Goal: Entertainment & Leisure: Consume media (video, audio)

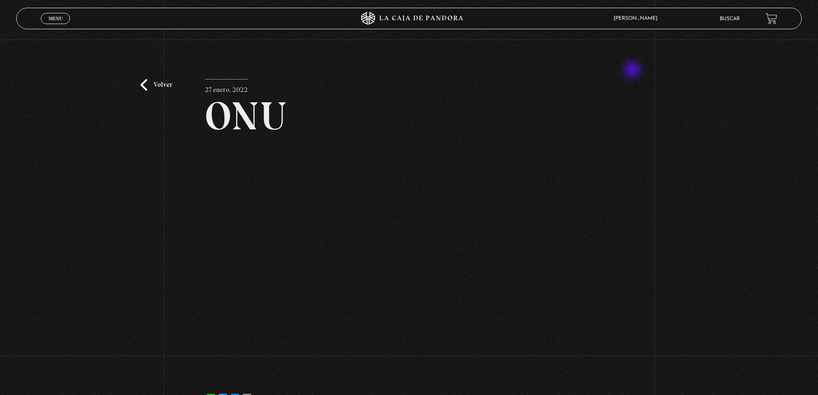
scroll to position [43, 0]
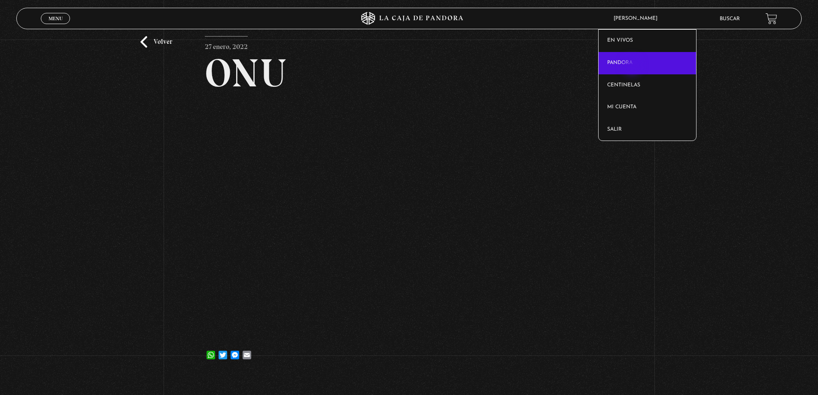
click at [633, 66] on link "Pandora" at bounding box center [647, 63] width 97 height 22
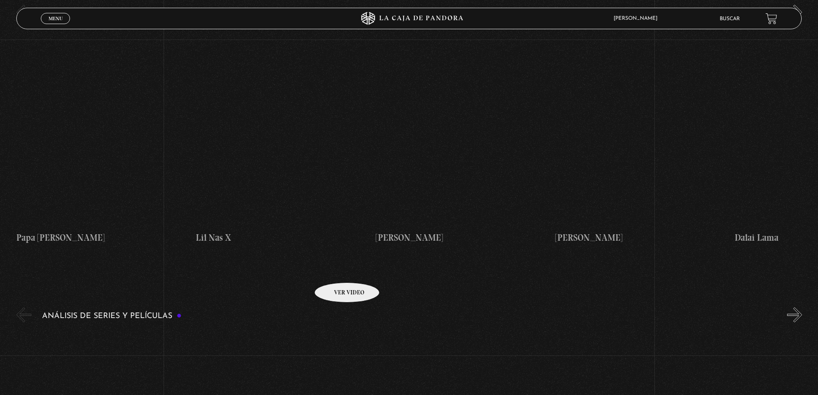
scroll to position [1503, 0]
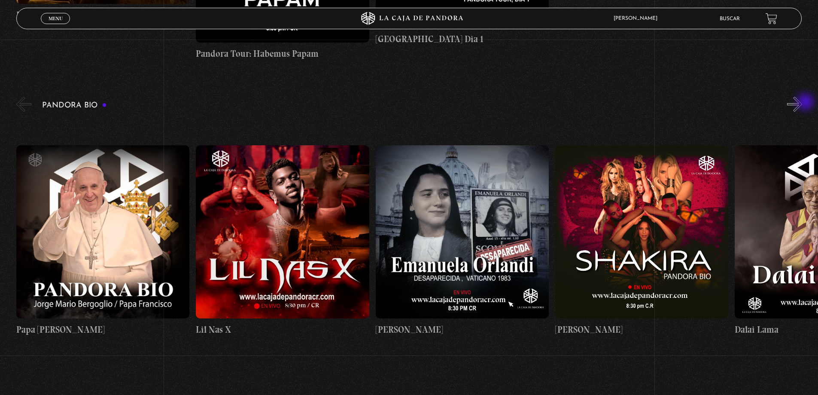
click at [802, 103] on button "»" at bounding box center [794, 104] width 15 height 15
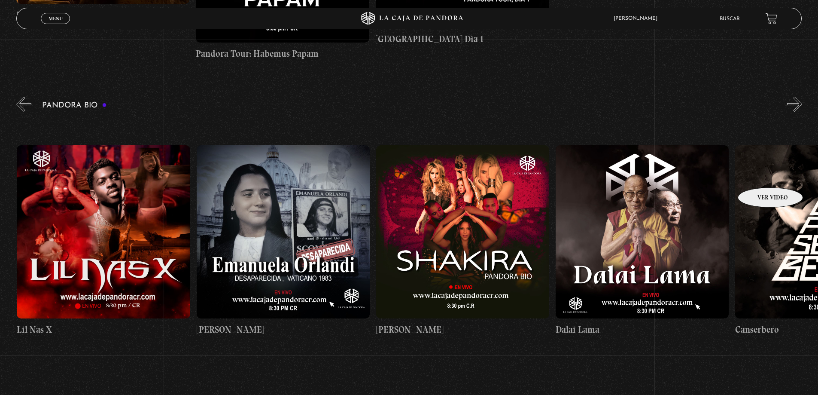
scroll to position [0, 179]
click at [802, 105] on button "»" at bounding box center [794, 104] width 15 height 15
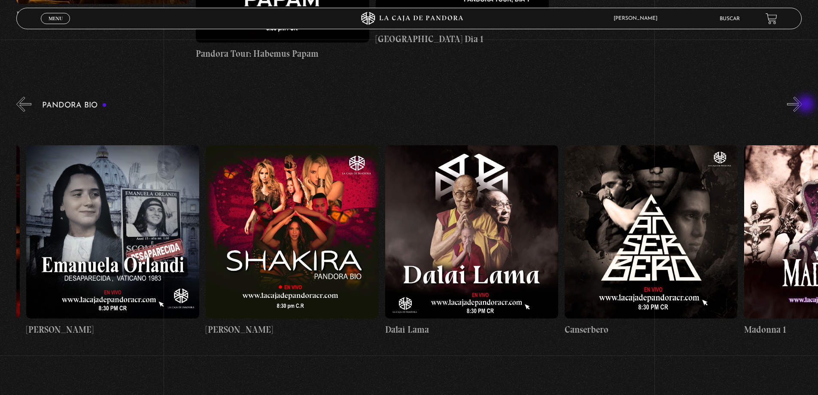
click at [802, 105] on button "»" at bounding box center [794, 104] width 15 height 15
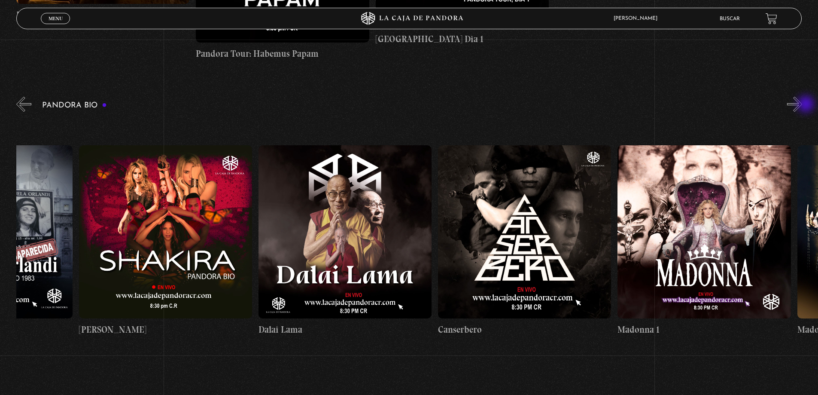
click at [802, 105] on button "»" at bounding box center [794, 104] width 15 height 15
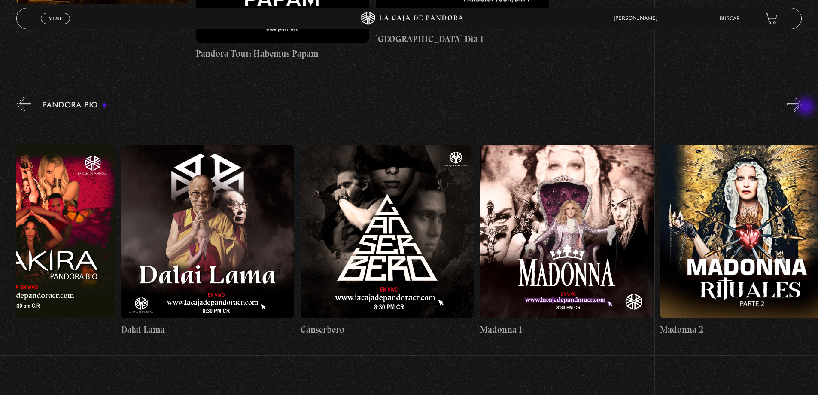
click at [802, 107] on button "»" at bounding box center [794, 104] width 15 height 15
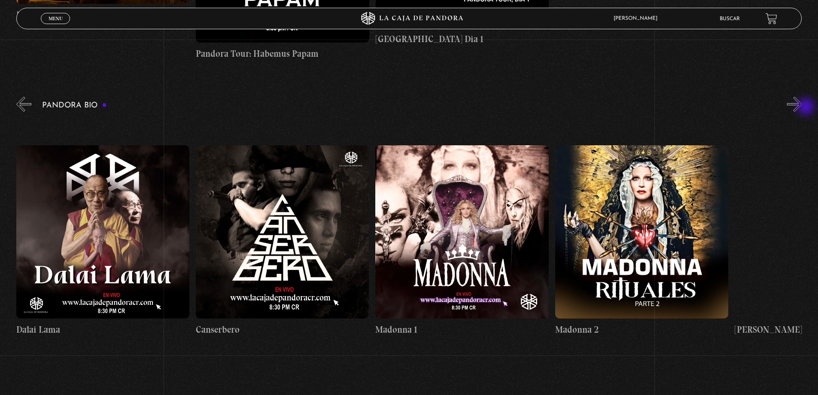
click at [802, 107] on button "»" at bounding box center [794, 104] width 15 height 15
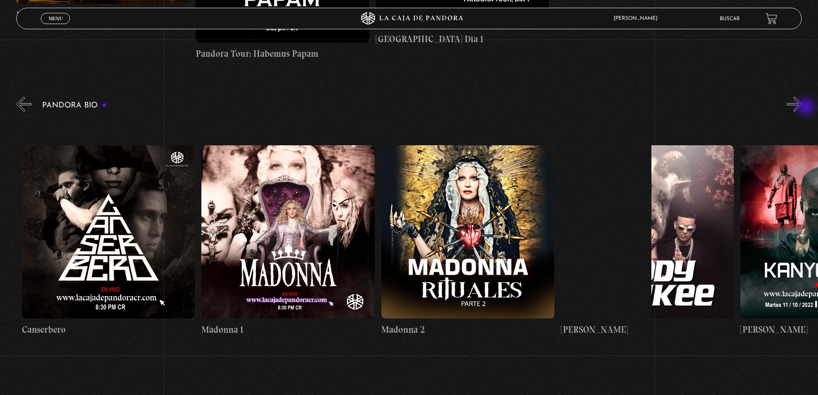
click at [802, 107] on button "»" at bounding box center [794, 104] width 15 height 15
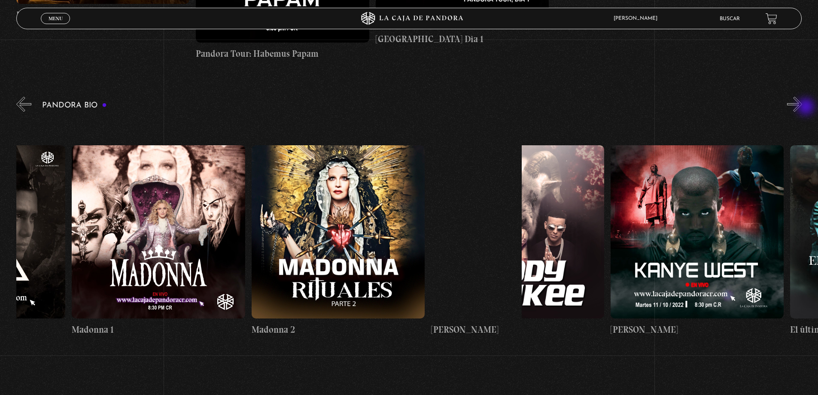
click at [802, 107] on button "»" at bounding box center [794, 104] width 15 height 15
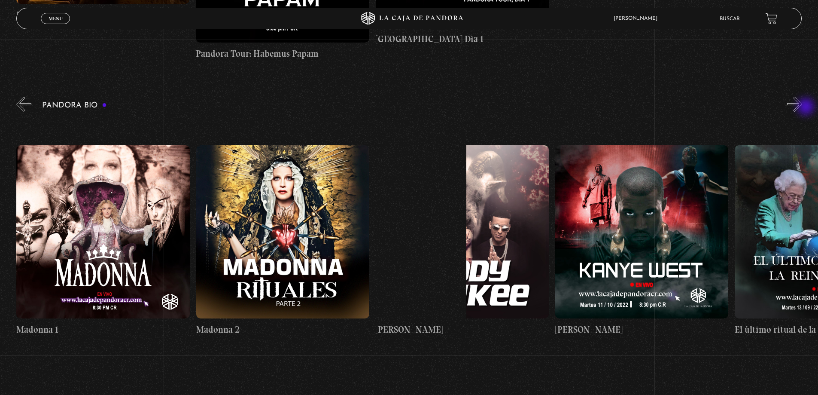
click at [802, 107] on button "»" at bounding box center [794, 104] width 15 height 15
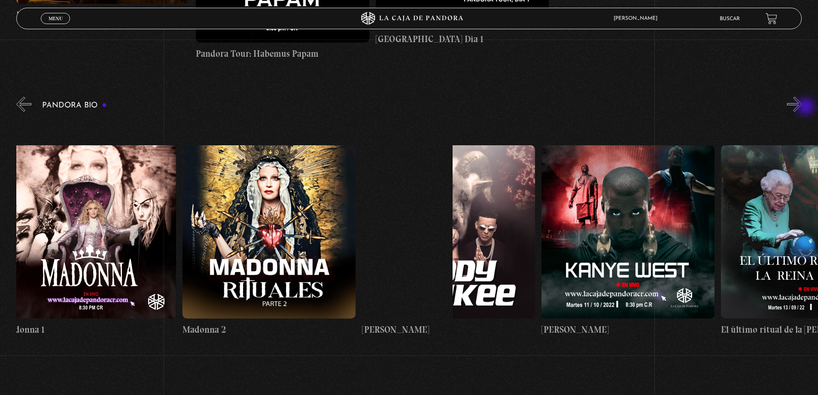
click at [802, 107] on button "»" at bounding box center [794, 104] width 15 height 15
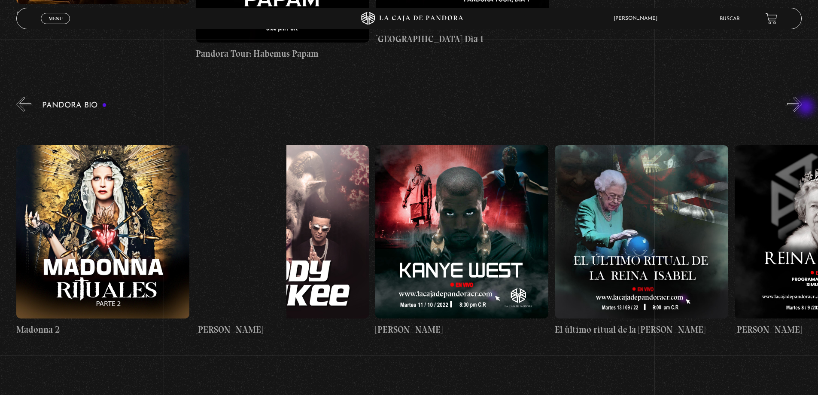
click at [802, 107] on button "»" at bounding box center [794, 104] width 15 height 15
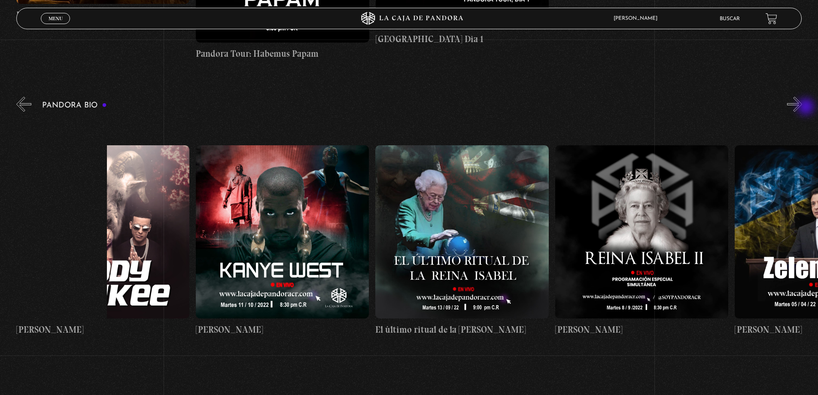
click at [802, 107] on button "»" at bounding box center [794, 104] width 15 height 15
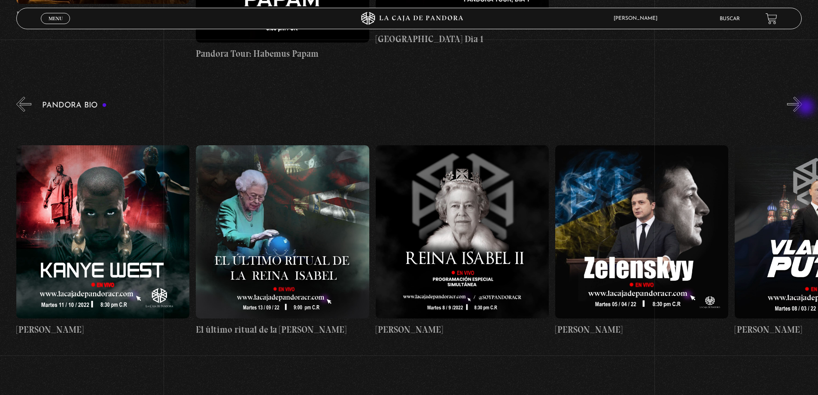
click at [802, 107] on button "»" at bounding box center [794, 104] width 15 height 15
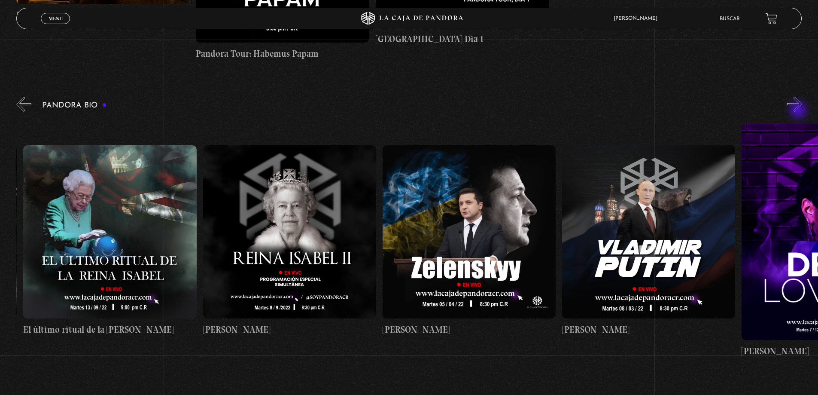
click at [799, 111] on button "»" at bounding box center [794, 104] width 15 height 15
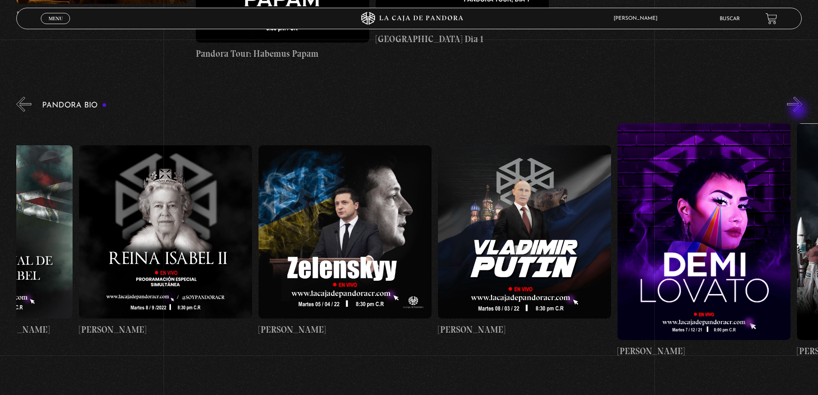
click at [799, 110] on button "»" at bounding box center [794, 104] width 15 height 15
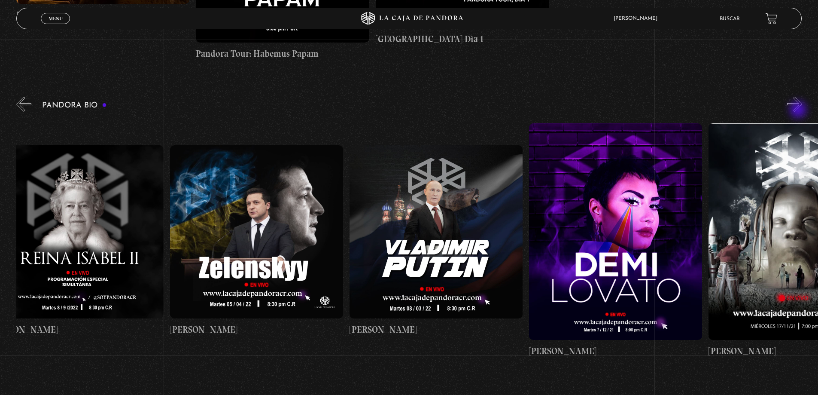
click at [799, 110] on button "»" at bounding box center [794, 104] width 15 height 15
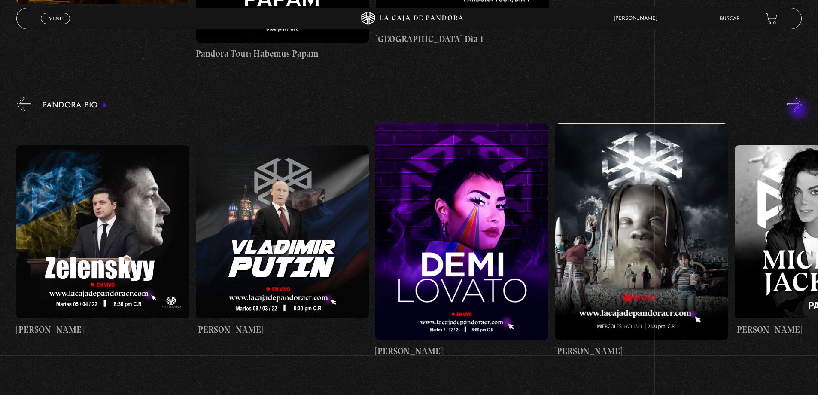
click at [799, 110] on button "»" at bounding box center [794, 104] width 15 height 15
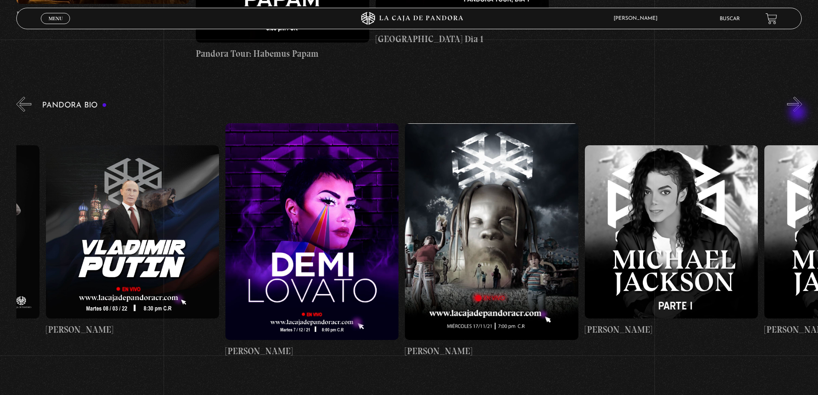
click at [799, 113] on div "Pandora Bio [PERSON_NAME]" at bounding box center [417, 229] width 802 height 268
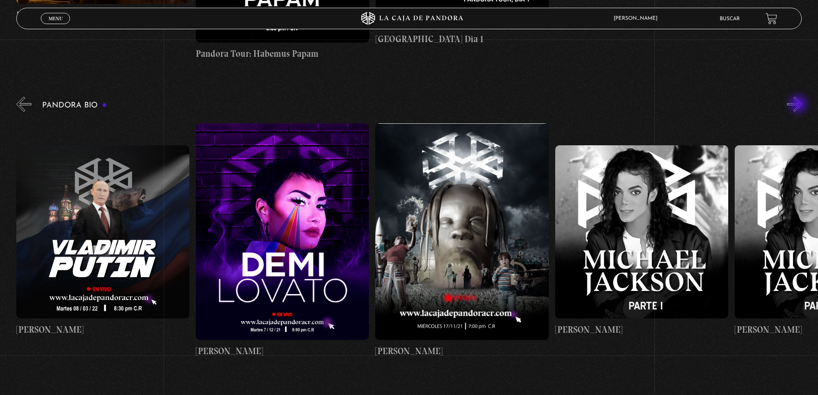
click at [799, 103] on button "»" at bounding box center [794, 104] width 15 height 15
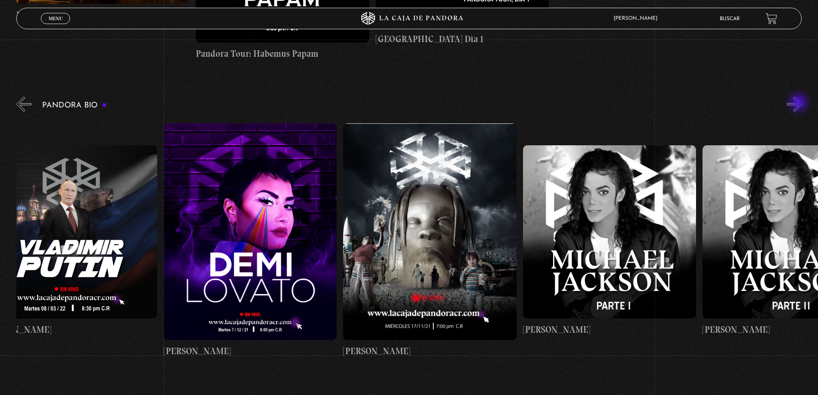
click at [800, 103] on button "»" at bounding box center [794, 104] width 15 height 15
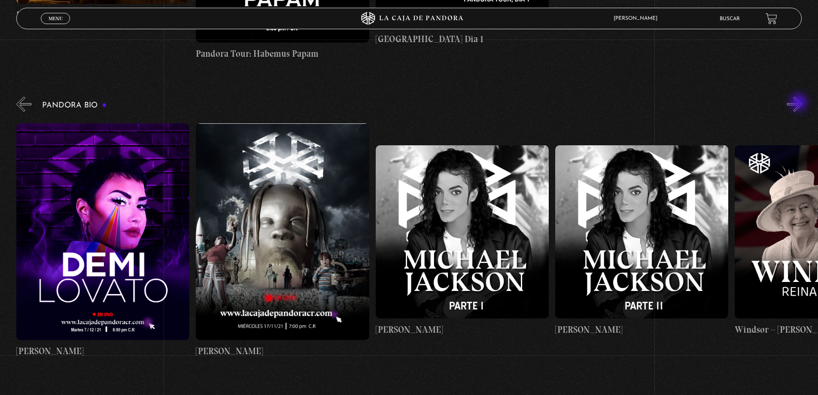
click at [800, 103] on button "»" at bounding box center [794, 104] width 15 height 15
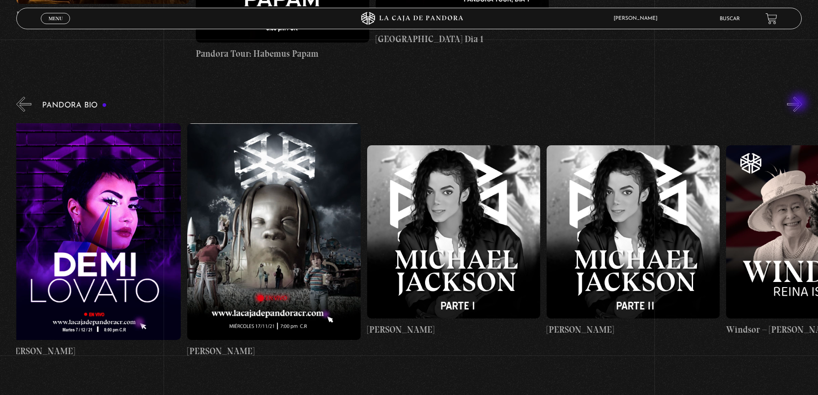
click at [800, 103] on button "»" at bounding box center [794, 104] width 15 height 15
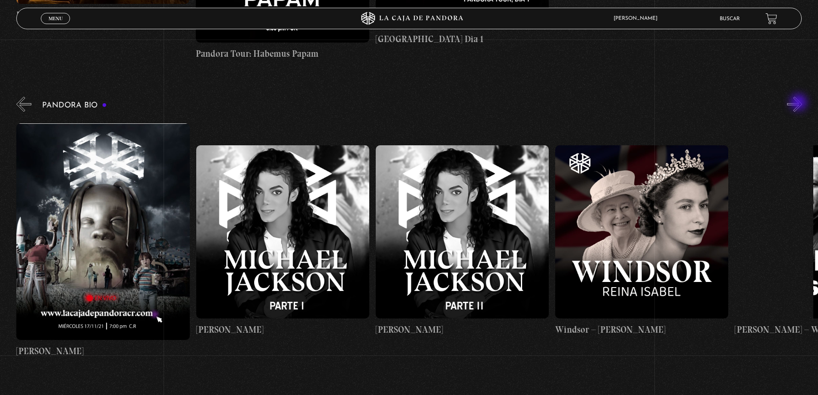
click at [800, 103] on button "»" at bounding box center [794, 104] width 15 height 15
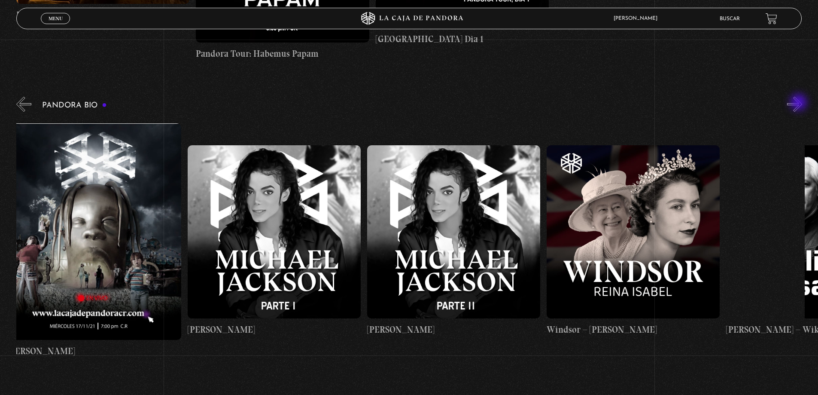
click at [800, 103] on button "»" at bounding box center [794, 104] width 15 height 15
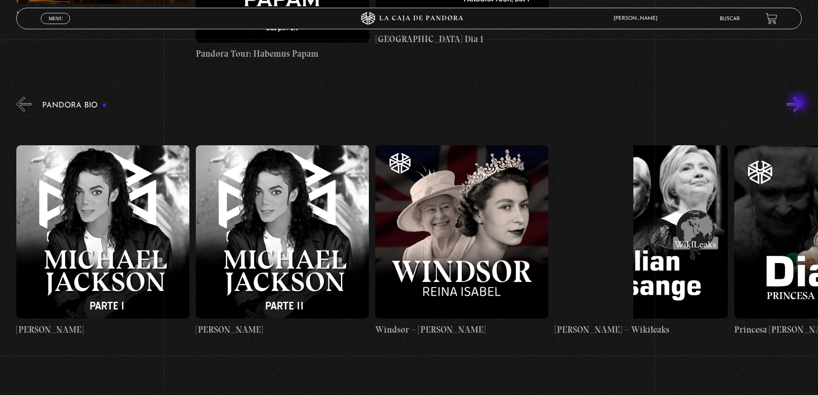
click at [800, 103] on button "»" at bounding box center [794, 104] width 15 height 15
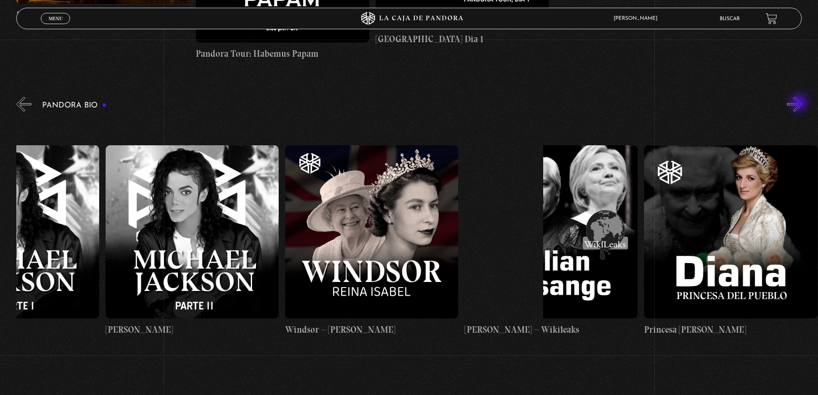
click at [800, 103] on button "»" at bounding box center [794, 104] width 15 height 15
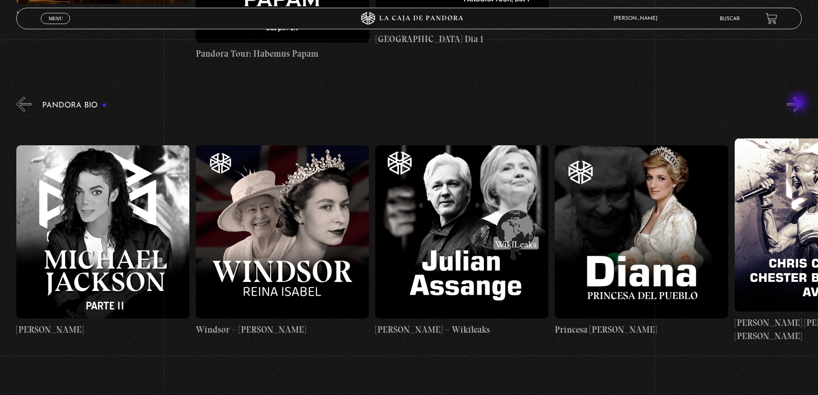
click at [800, 103] on button "»" at bounding box center [794, 104] width 15 height 15
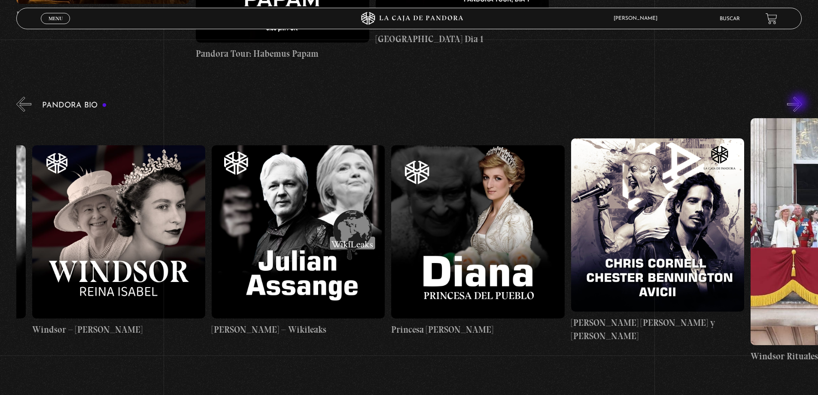
click at [800, 103] on button "»" at bounding box center [794, 104] width 15 height 15
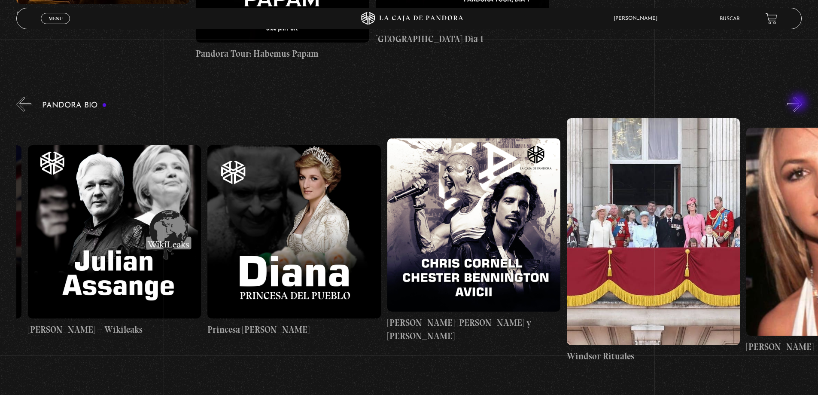
click at [800, 103] on button "»" at bounding box center [794, 104] width 15 height 15
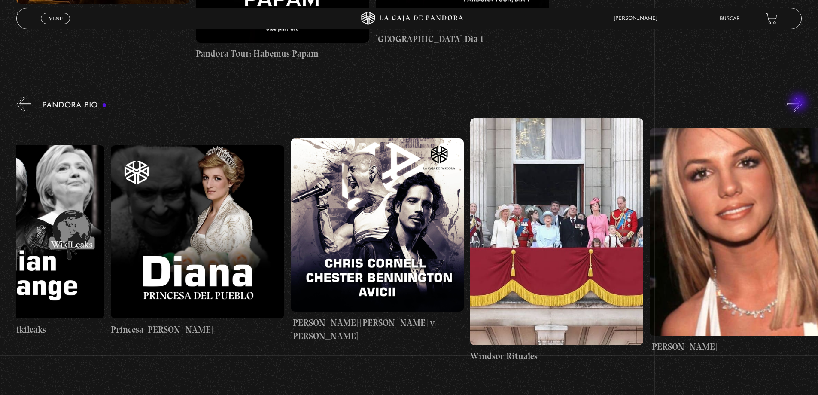
click at [800, 103] on button "»" at bounding box center [794, 104] width 15 height 15
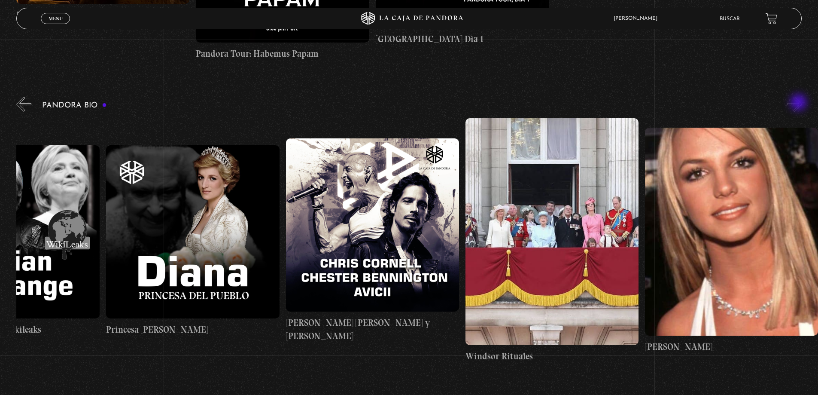
scroll to position [0, 3502]
click at [800, 103] on button "»" at bounding box center [794, 104] width 15 height 15
click at [802, 101] on button "»" at bounding box center [794, 104] width 15 height 15
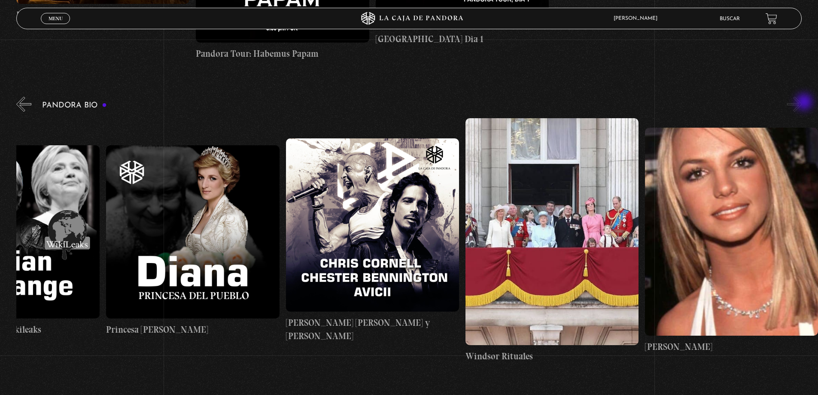
click at [802, 103] on button "»" at bounding box center [794, 104] width 15 height 15
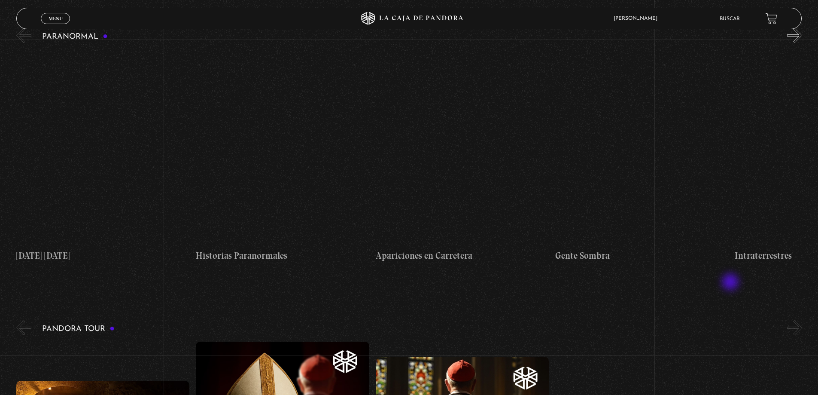
scroll to position [859, 0]
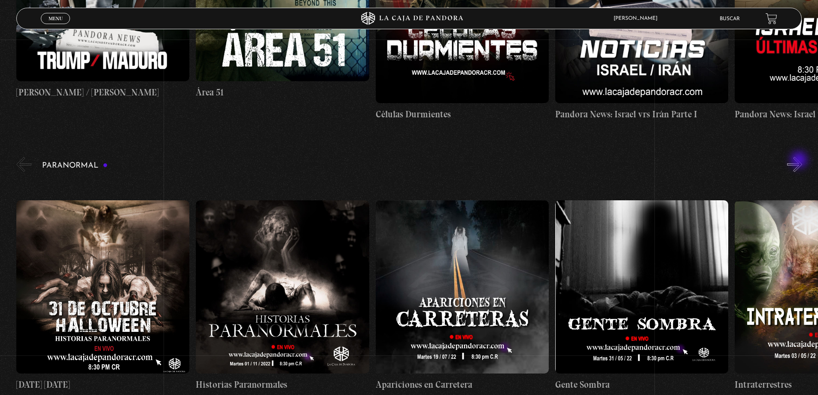
click at [800, 164] on button "»" at bounding box center [794, 164] width 15 height 15
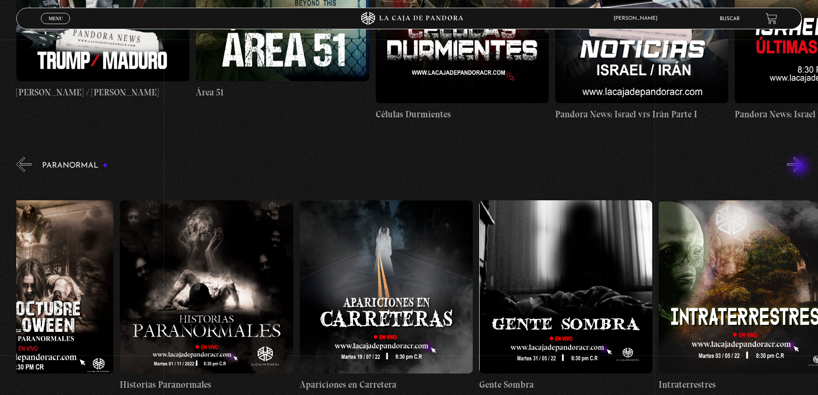
click at [800, 167] on button "»" at bounding box center [794, 164] width 15 height 15
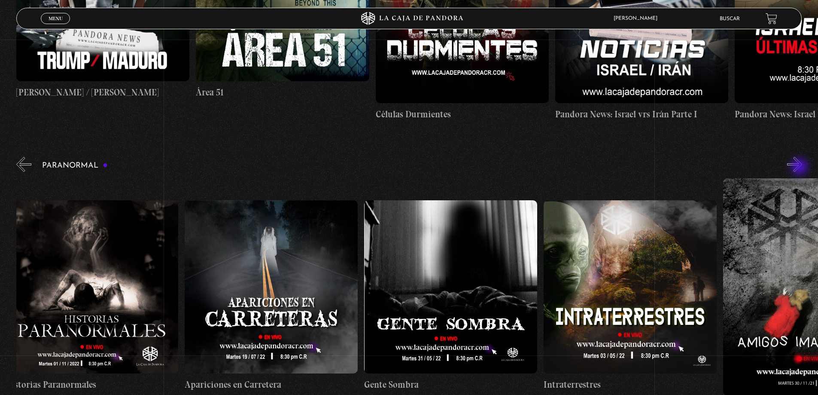
click at [800, 167] on button "»" at bounding box center [794, 164] width 15 height 15
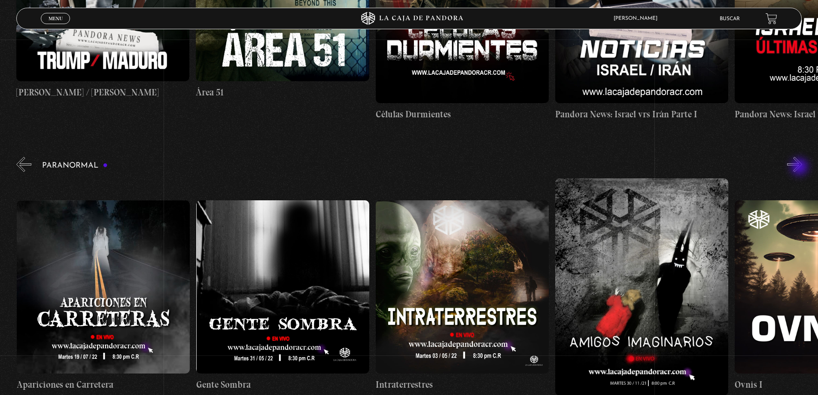
click at [800, 167] on button "»" at bounding box center [794, 164] width 15 height 15
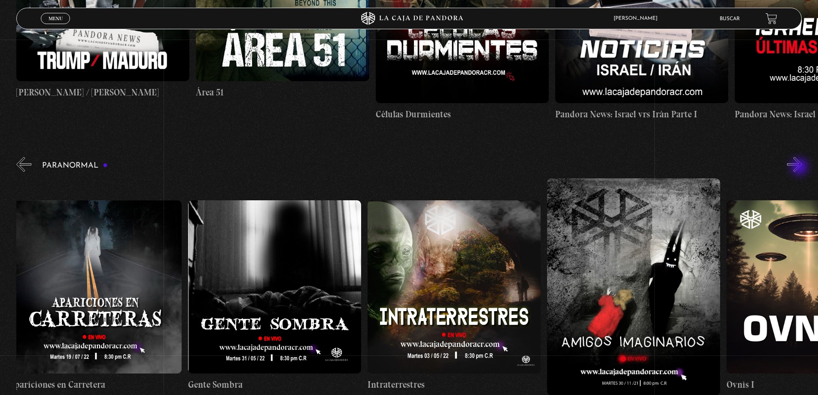
click at [800, 167] on button "»" at bounding box center [794, 164] width 15 height 15
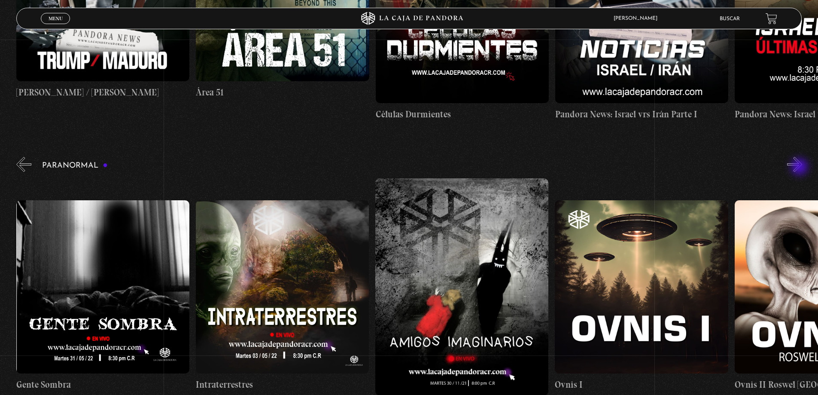
click at [800, 167] on button "»" at bounding box center [794, 164] width 15 height 15
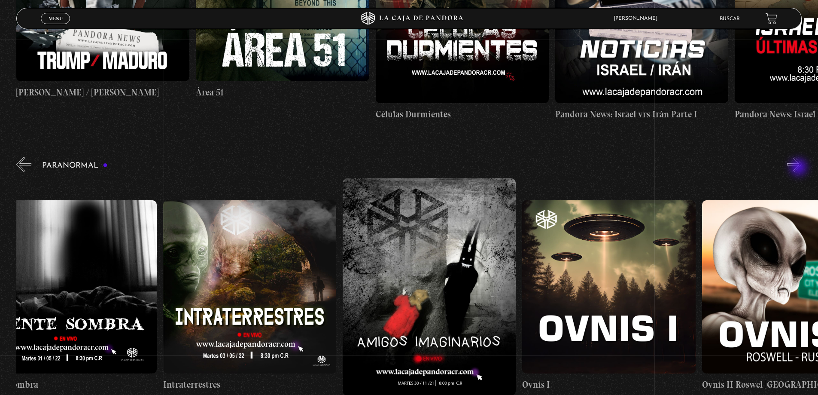
click at [800, 168] on button "»" at bounding box center [794, 164] width 15 height 15
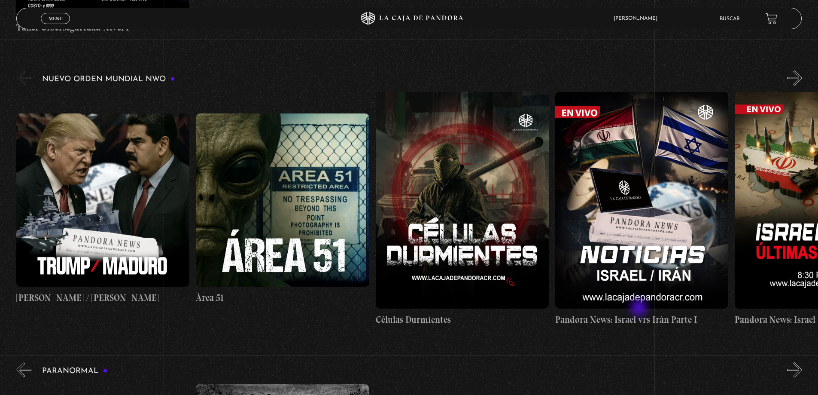
scroll to position [644, 0]
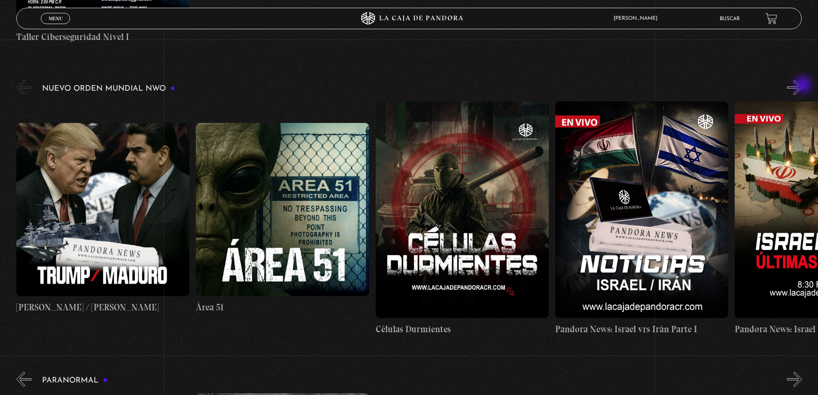
click at [802, 85] on button "»" at bounding box center [794, 87] width 15 height 15
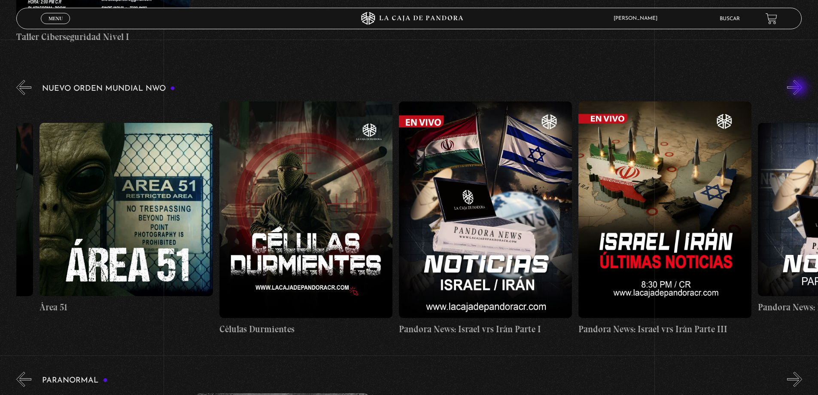
click at [800, 88] on button "»" at bounding box center [794, 87] width 15 height 15
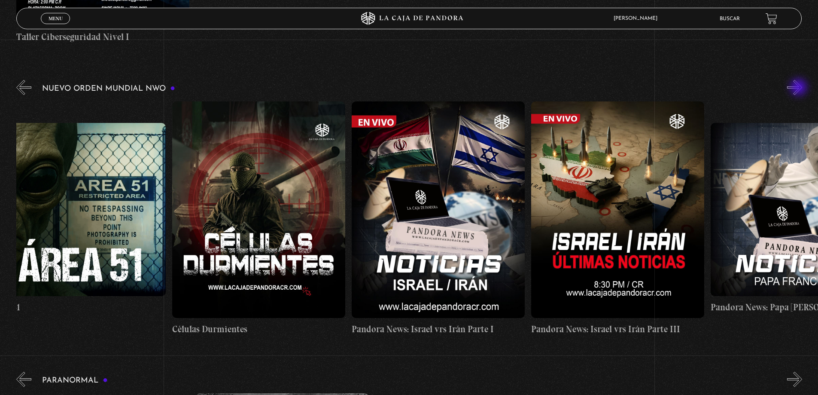
click at [800, 88] on button "»" at bounding box center [794, 87] width 15 height 15
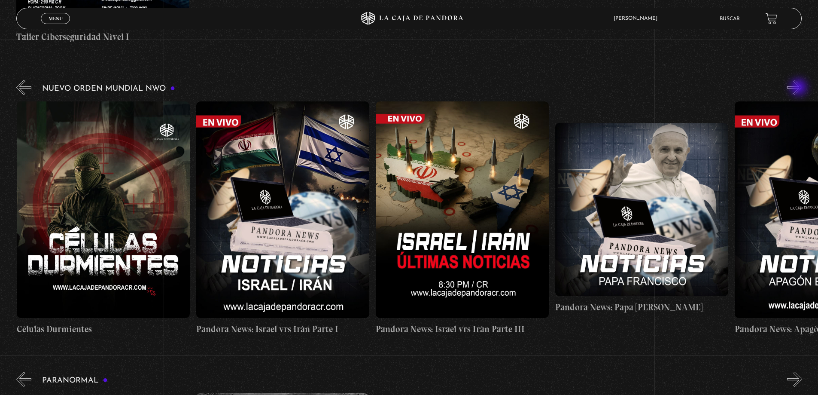
click at [800, 88] on button "»" at bounding box center [794, 87] width 15 height 15
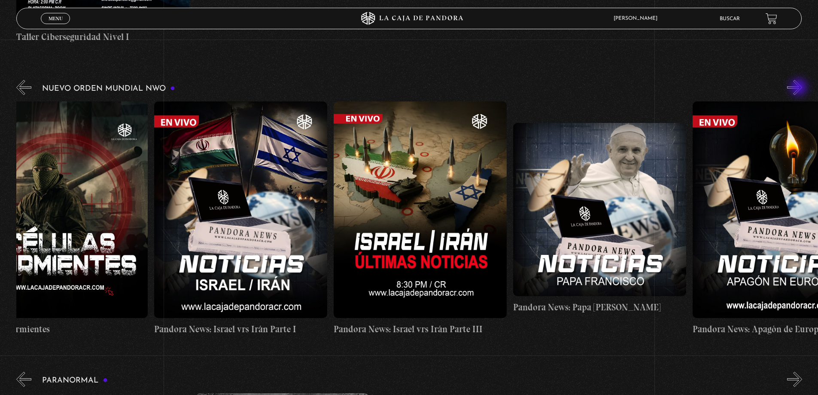
click at [800, 88] on button "»" at bounding box center [794, 87] width 15 height 15
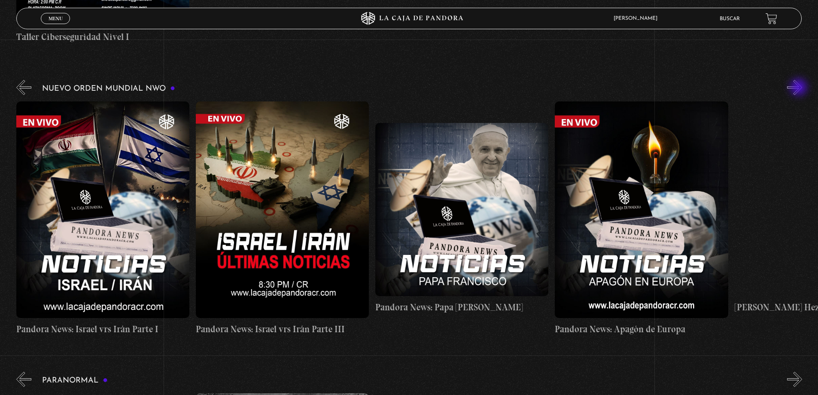
click at [800, 88] on button "»" at bounding box center [794, 87] width 15 height 15
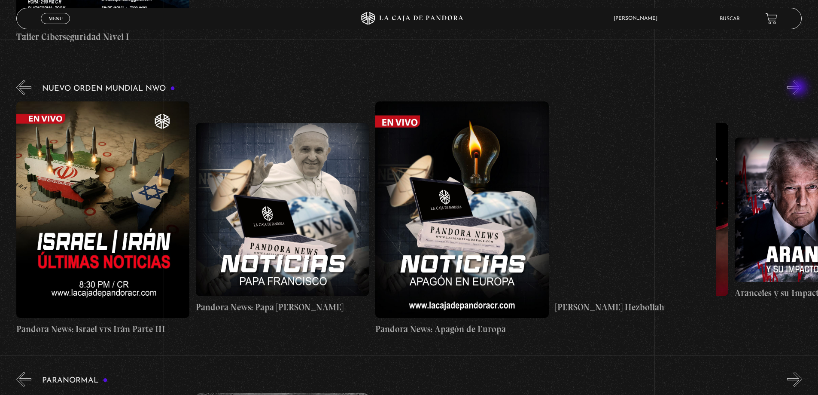
click at [800, 88] on button "»" at bounding box center [794, 87] width 15 height 15
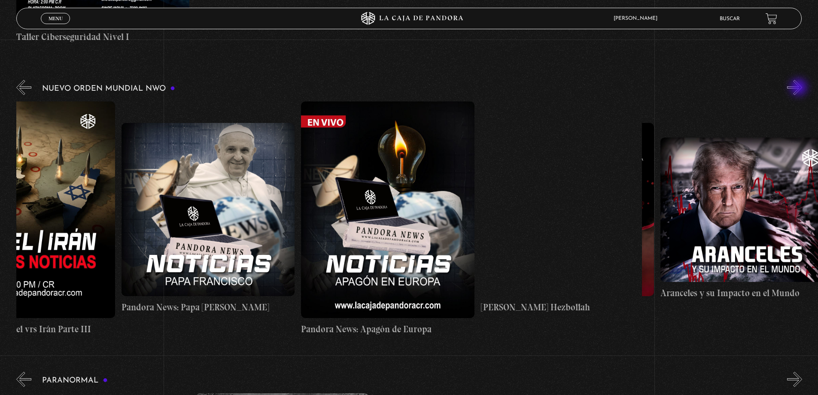
click at [800, 88] on button "»" at bounding box center [794, 87] width 15 height 15
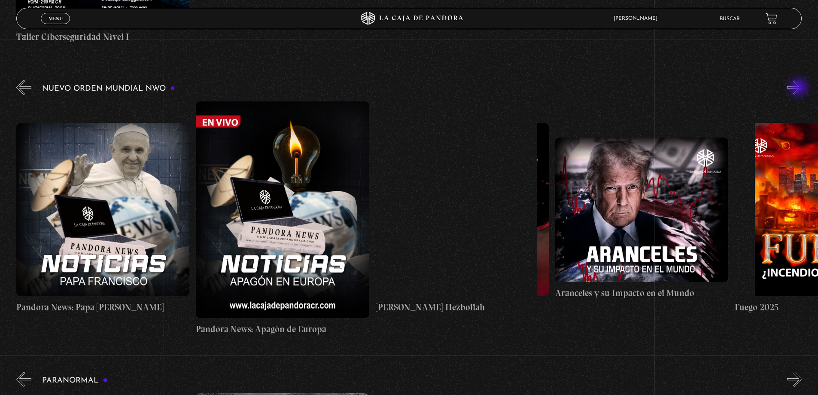
click at [800, 88] on button "»" at bounding box center [794, 87] width 15 height 15
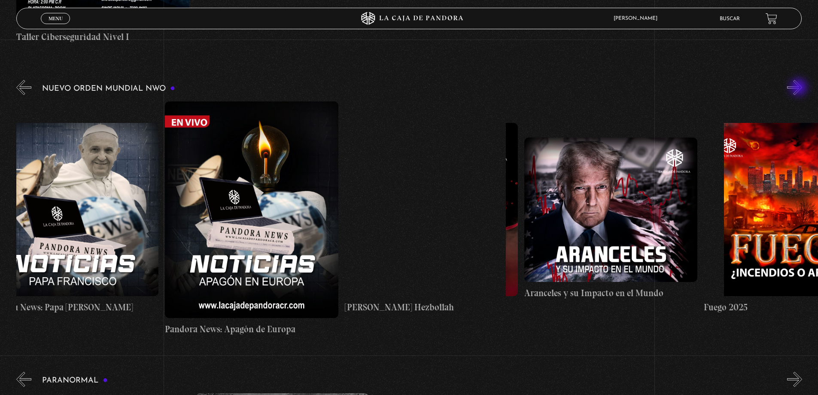
click at [800, 88] on button "»" at bounding box center [794, 87] width 15 height 15
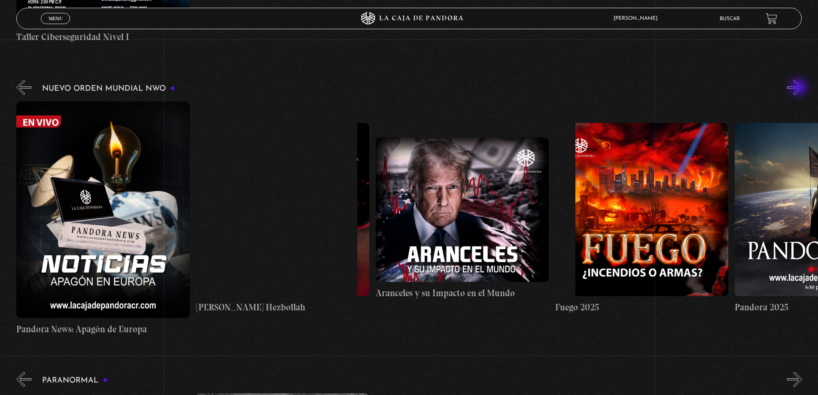
click at [800, 88] on button "»" at bounding box center [794, 87] width 15 height 15
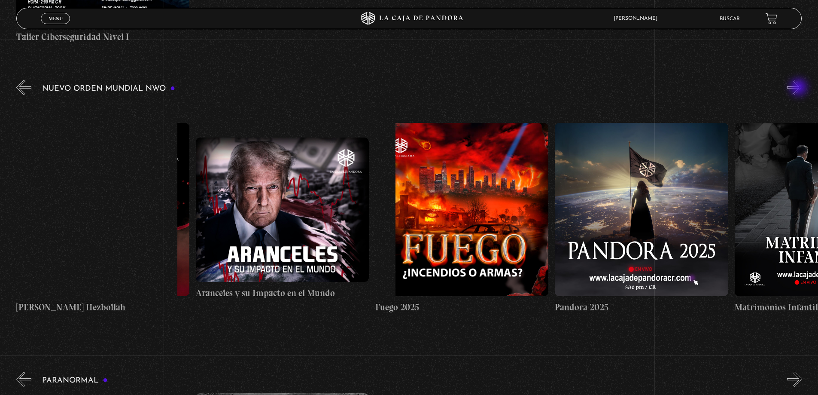
click at [800, 88] on button "»" at bounding box center [794, 87] width 15 height 15
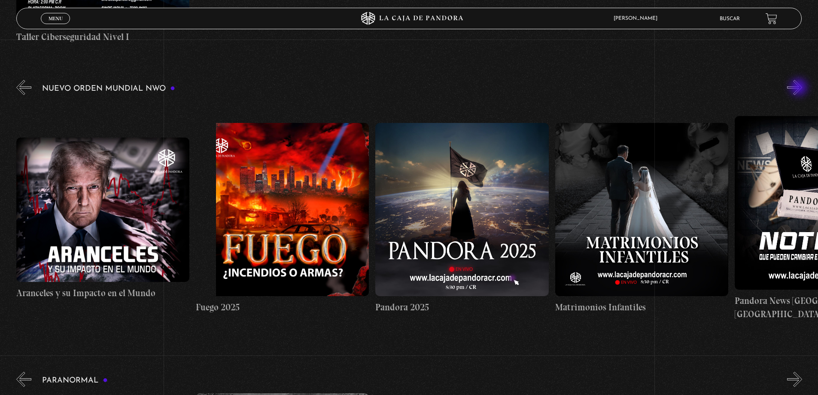
click at [800, 88] on button "»" at bounding box center [794, 87] width 15 height 15
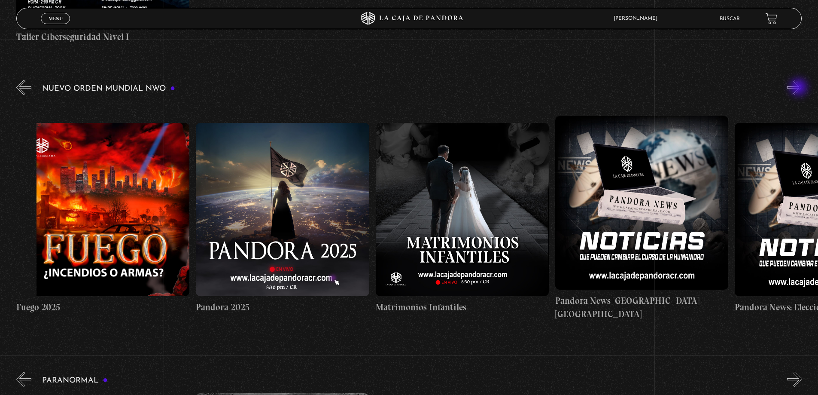
click at [800, 88] on button "»" at bounding box center [794, 87] width 15 height 15
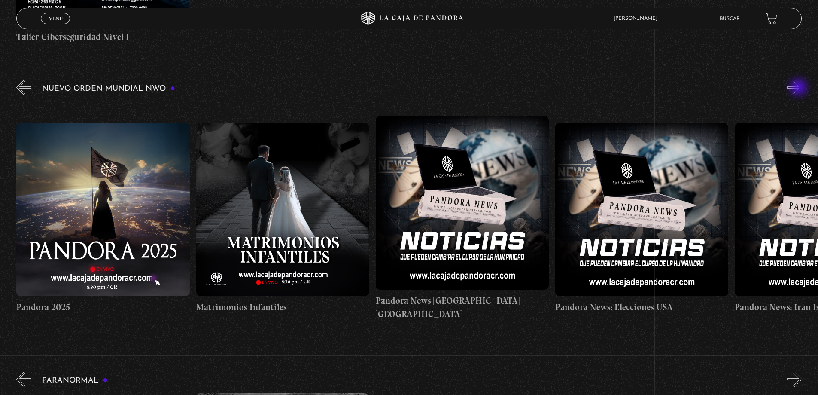
click at [800, 88] on button "»" at bounding box center [794, 87] width 15 height 15
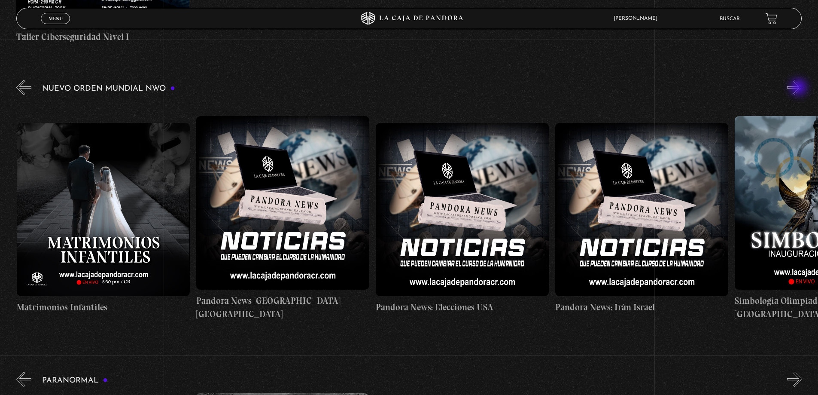
click at [800, 88] on button "»" at bounding box center [794, 87] width 15 height 15
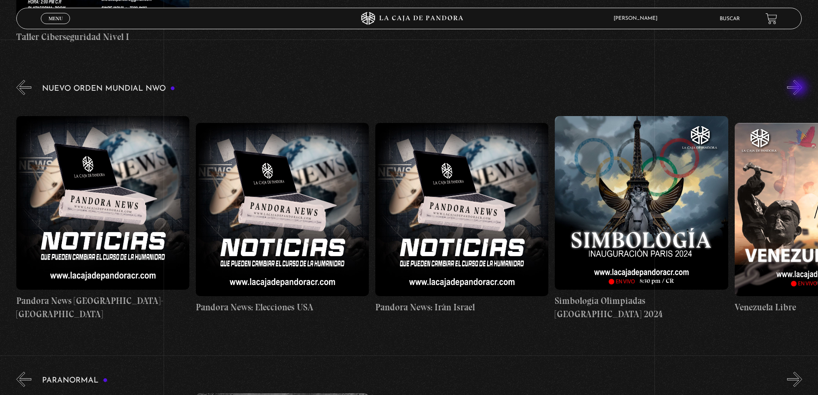
click at [800, 88] on button "»" at bounding box center [794, 87] width 15 height 15
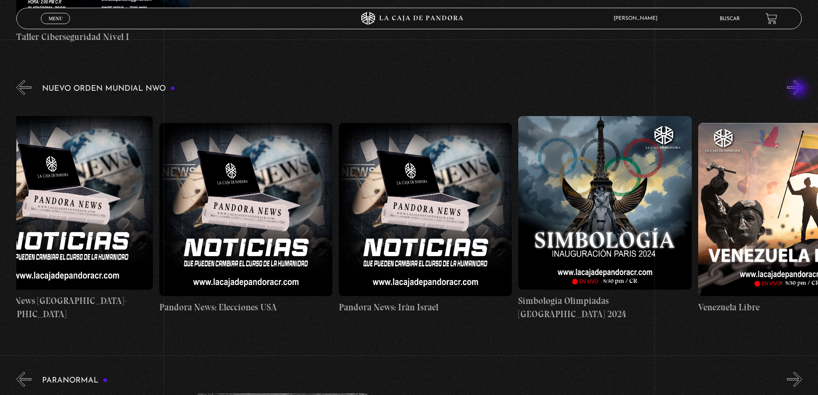
click at [800, 91] on button "»" at bounding box center [794, 87] width 15 height 15
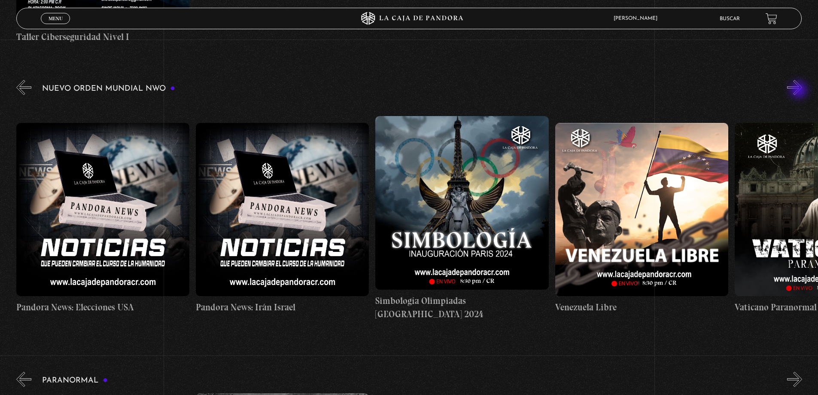
click at [800, 91] on button "»" at bounding box center [794, 87] width 15 height 15
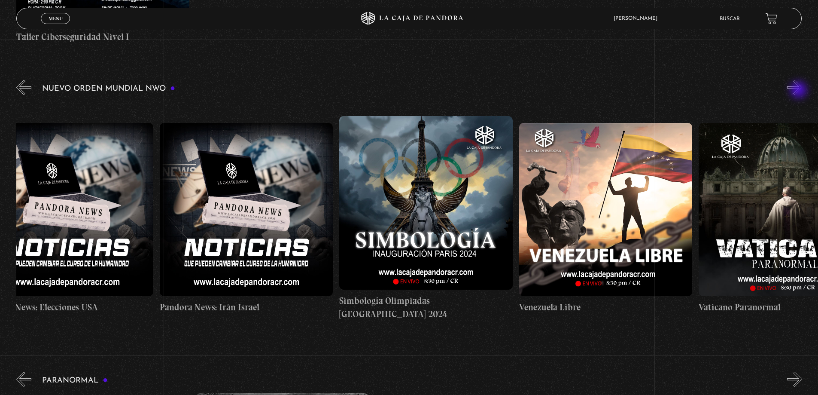
click at [800, 91] on button "»" at bounding box center [794, 87] width 15 height 15
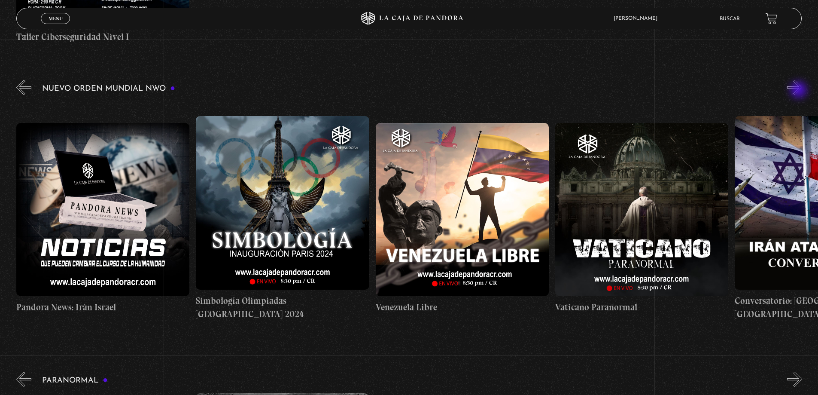
click at [800, 91] on button "»" at bounding box center [794, 87] width 15 height 15
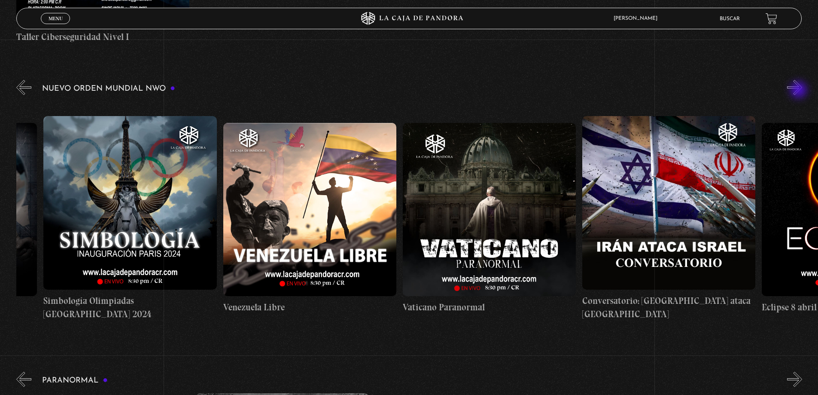
click at [800, 91] on button "»" at bounding box center [794, 87] width 15 height 15
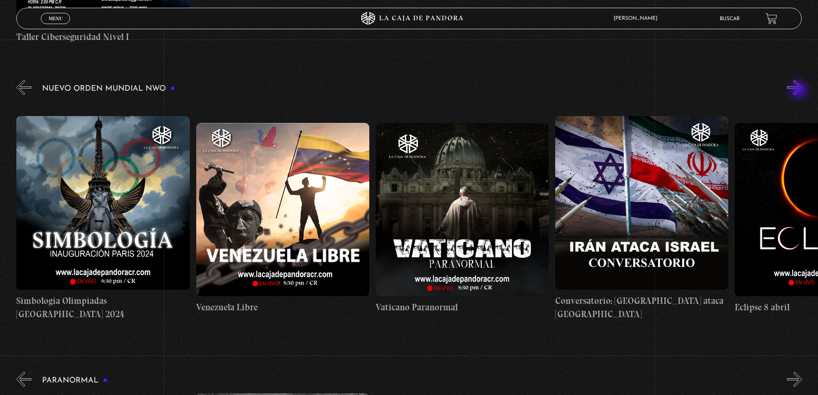
click at [800, 91] on button "»" at bounding box center [794, 87] width 15 height 15
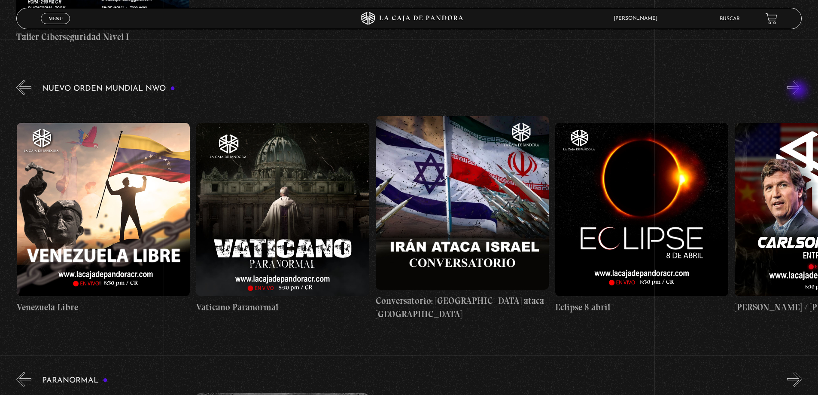
click at [800, 91] on button "»" at bounding box center [794, 87] width 15 height 15
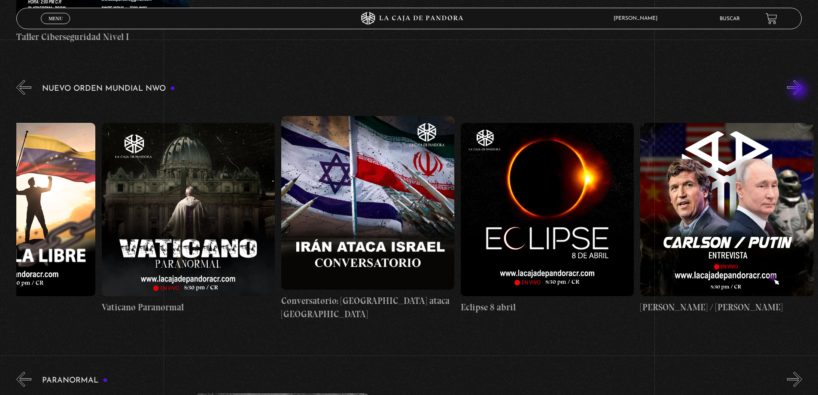
click at [800, 91] on button "»" at bounding box center [794, 87] width 15 height 15
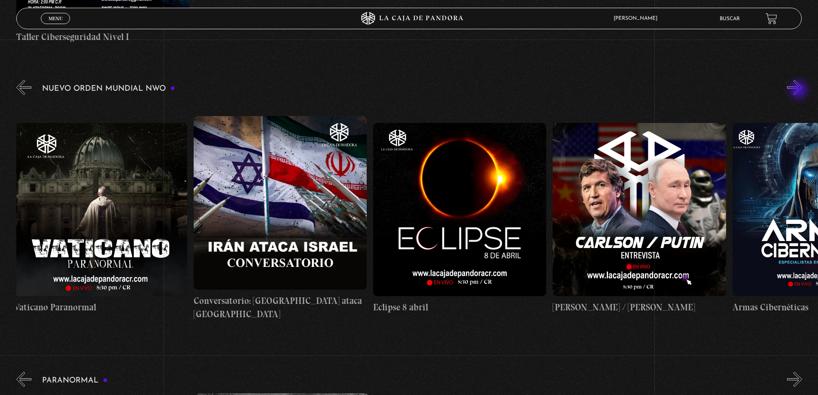
click at [800, 91] on button "»" at bounding box center [794, 87] width 15 height 15
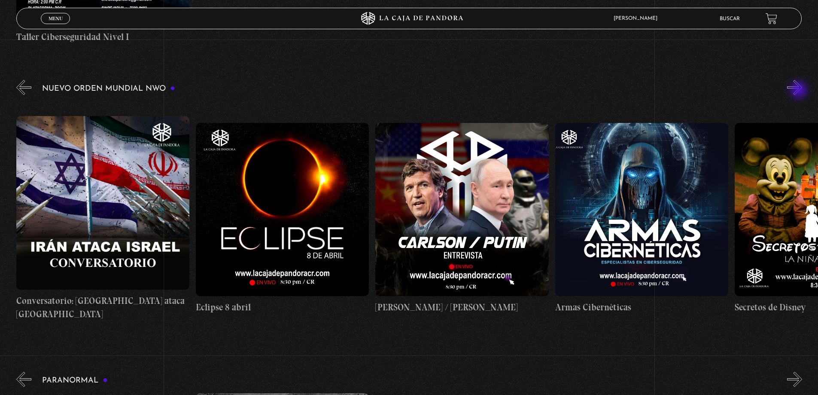
click at [800, 91] on button "»" at bounding box center [794, 87] width 15 height 15
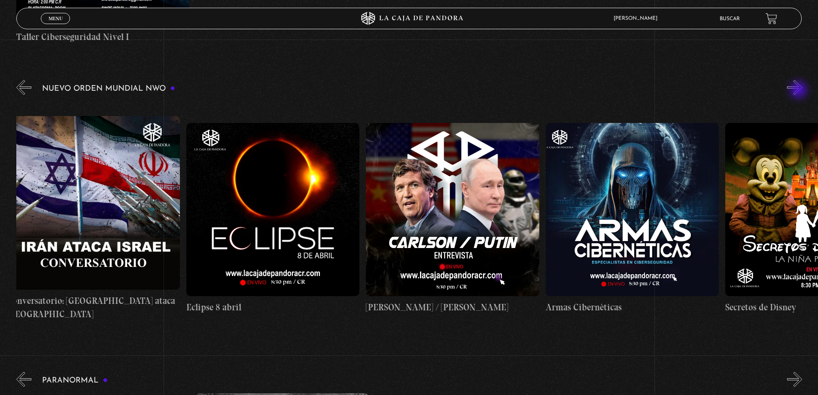
click at [800, 91] on button "»" at bounding box center [794, 87] width 15 height 15
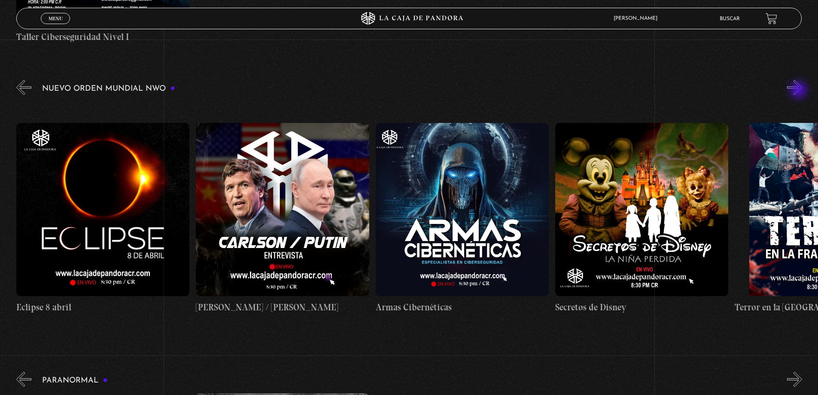
click at [800, 91] on button "»" at bounding box center [794, 87] width 15 height 15
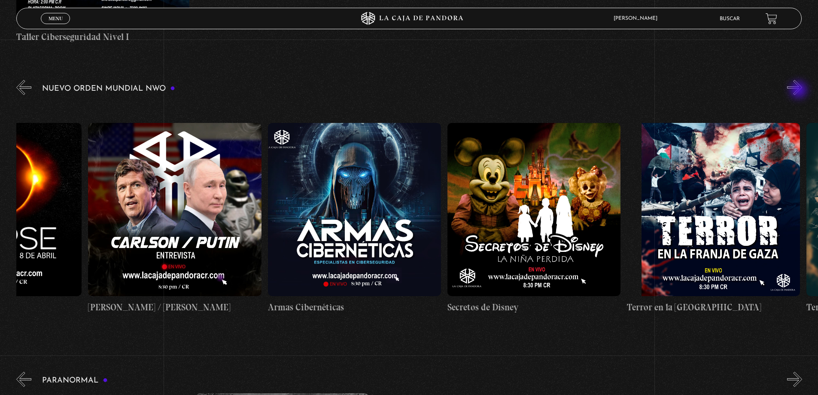
click at [800, 91] on button "»" at bounding box center [794, 87] width 15 height 15
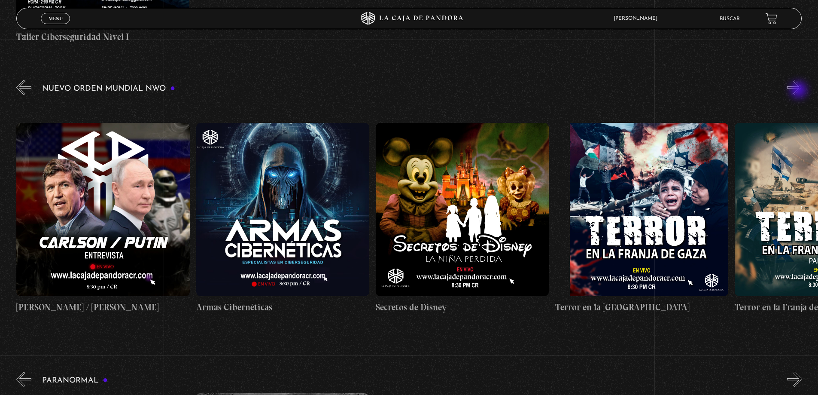
click at [800, 91] on button "»" at bounding box center [794, 87] width 15 height 15
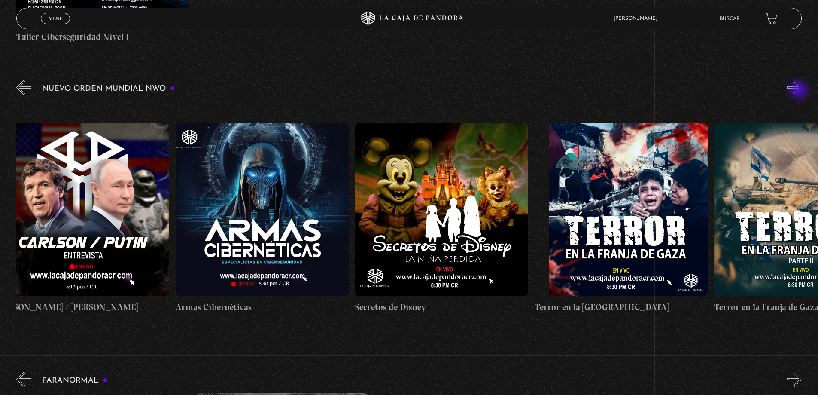
click at [800, 91] on button "»" at bounding box center [794, 87] width 15 height 15
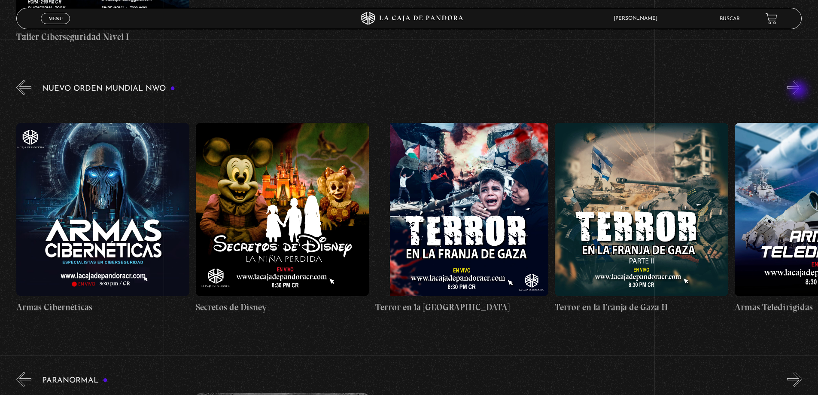
click at [800, 91] on button "»" at bounding box center [794, 87] width 15 height 15
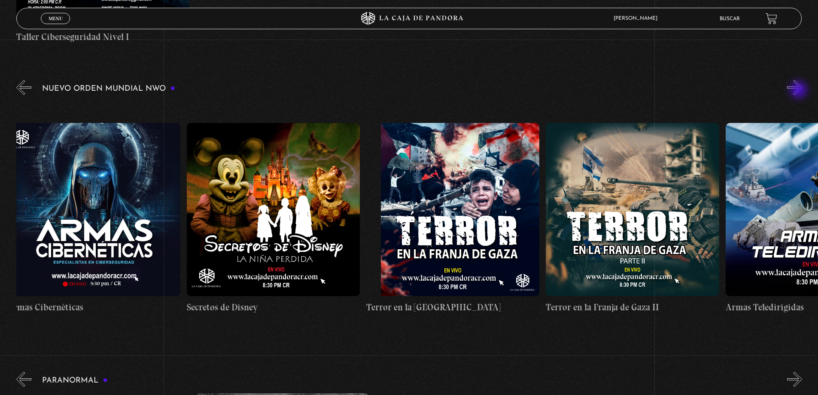
click at [800, 91] on button "»" at bounding box center [794, 87] width 15 height 15
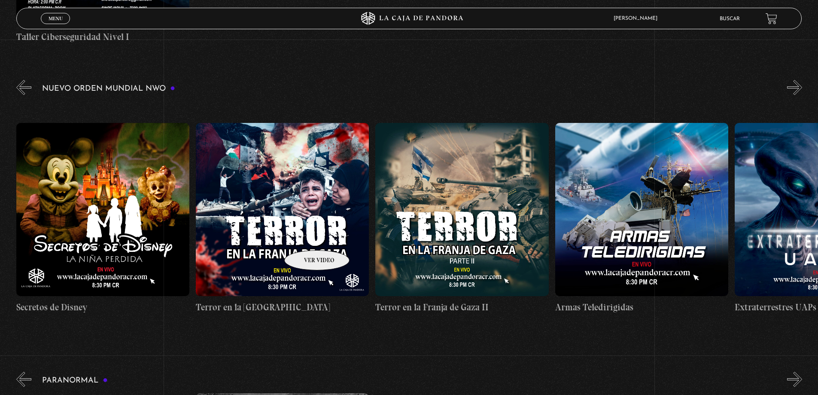
click at [306, 237] on figure at bounding box center [282, 209] width 173 height 173
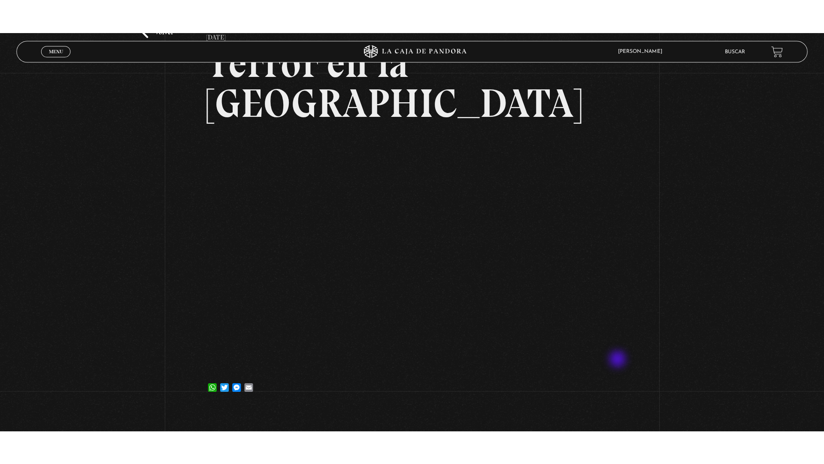
scroll to position [86, 0]
